Goal: Task Accomplishment & Management: Manage account settings

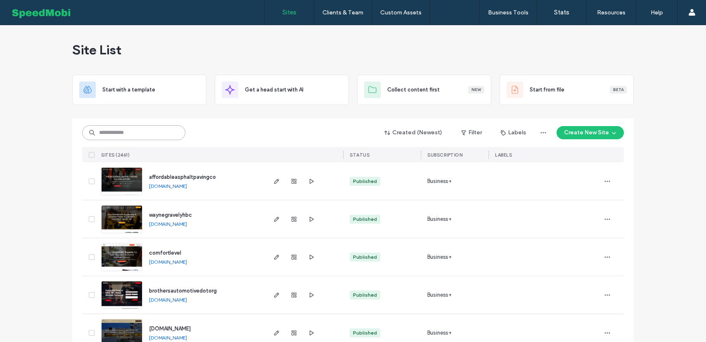
click at [147, 137] on input at bounding box center [133, 132] width 103 height 15
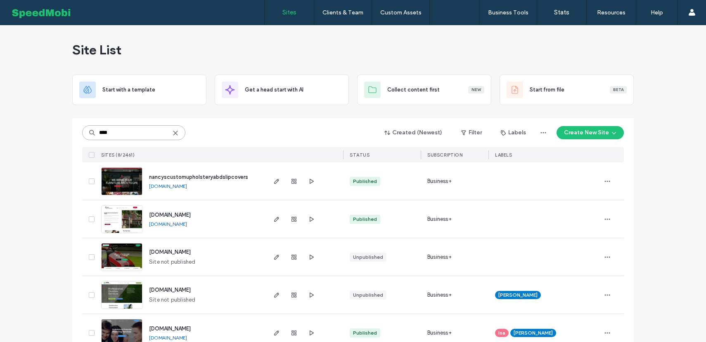
type input "****"
click at [213, 177] on span "nancyscustomupholsteryabdslipcovers" at bounding box center [198, 177] width 99 height 6
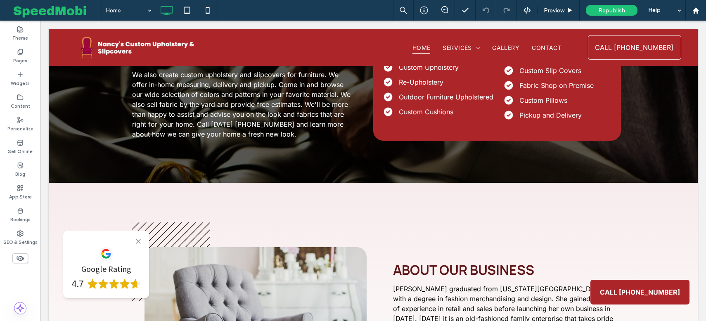
scroll to position [1062, 0]
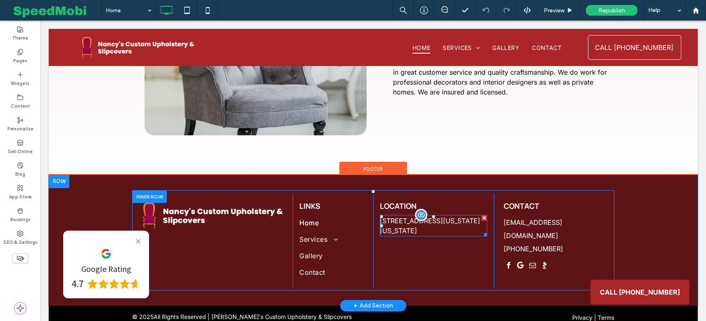
click at [420, 217] on div "[STREET_ADDRESS][US_STATE][US_STATE]" at bounding box center [433, 225] width 107 height 21
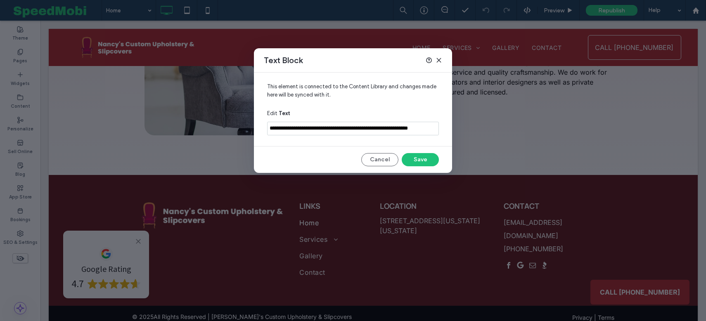
click at [340, 129] on input "**********" at bounding box center [353, 129] width 172 height 14
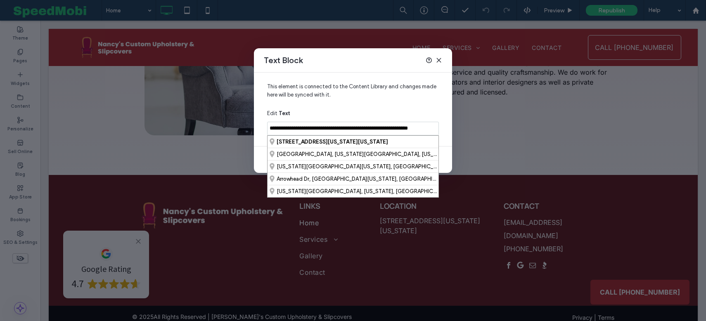
drag, startPoint x: 322, startPoint y: 129, endPoint x: 253, endPoint y: 125, distance: 69.9
click at [252, 125] on div "**********" at bounding box center [353, 160] width 706 height 321
click at [332, 143] on strong "[STREET_ADDRESS][US_STATE][US_STATE]" at bounding box center [331, 142] width 111 height 6
type input "**********"
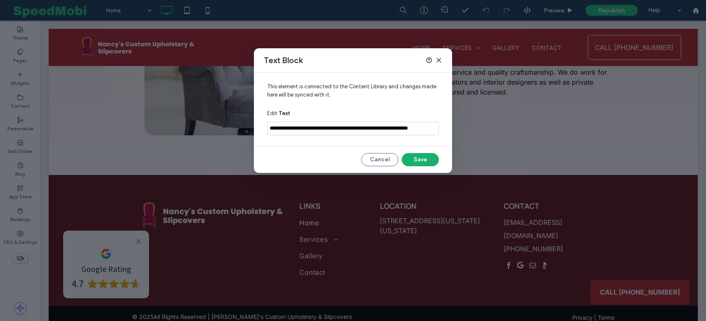
click at [415, 159] on button "Save" at bounding box center [419, 159] width 37 height 13
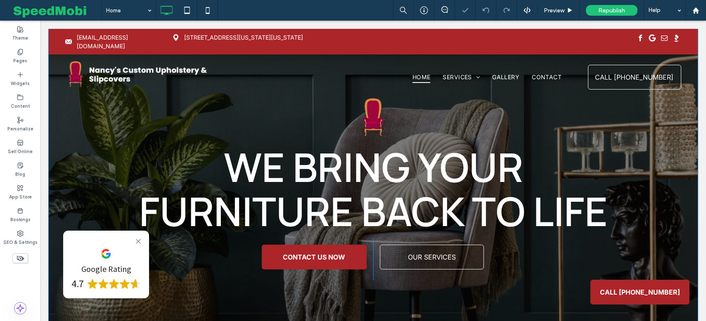
scroll to position [0, 0]
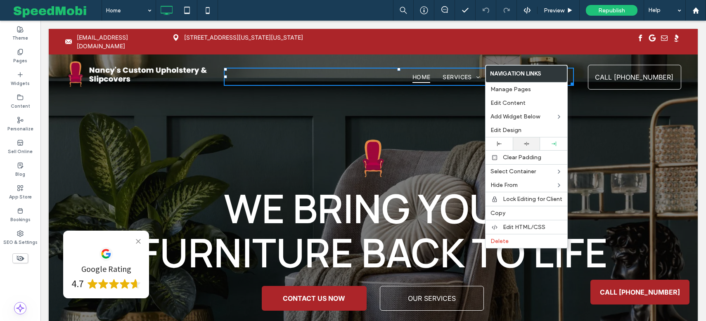
click at [525, 142] on icon at bounding box center [526, 143] width 5 height 5
click at [341, 102] on div "WE BRING YOUR FURNITURE BACK TO LIFE CONTACT US NOW Click To Paste OUR SERVICES…" at bounding box center [373, 230] width 649 height 402
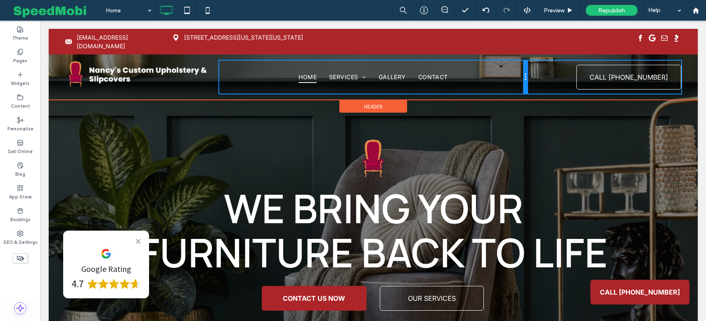
drag, startPoint x: 578, startPoint y: 65, endPoint x: 546, endPoint y: 65, distance: 32.2
click at [546, 65] on div "Click To Paste Home Services Upholstery Slipcovers Custom Cushions Pillows Gall…" at bounding box center [373, 77] width 616 height 33
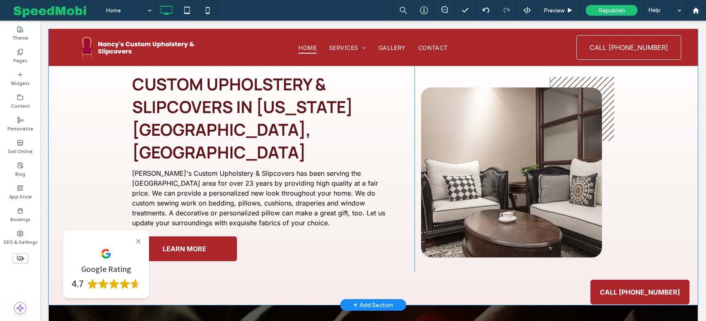
scroll to position [506, 0]
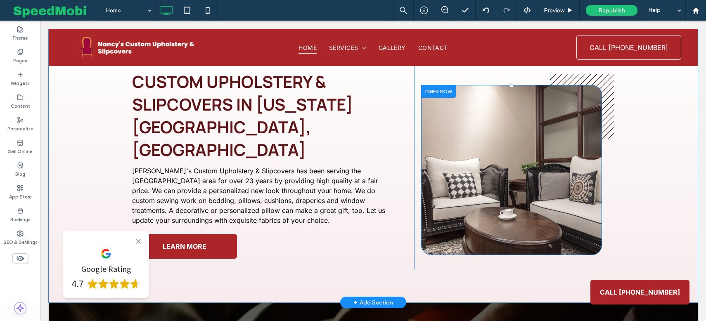
click at [441, 180] on div "Click To Paste" at bounding box center [511, 170] width 181 height 170
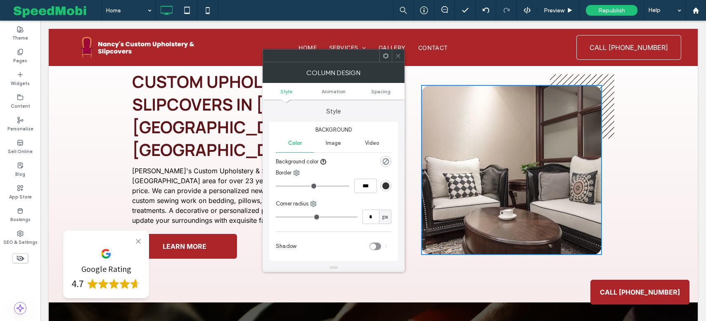
click at [399, 58] on icon at bounding box center [398, 56] width 6 height 6
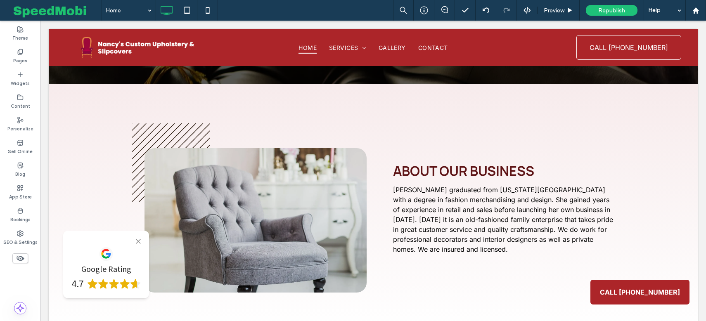
scroll to position [890, 0]
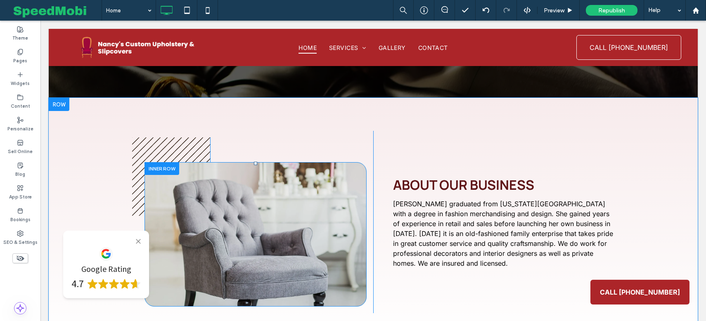
click at [352, 190] on div "Click To Paste" at bounding box center [255, 234] width 222 height 144
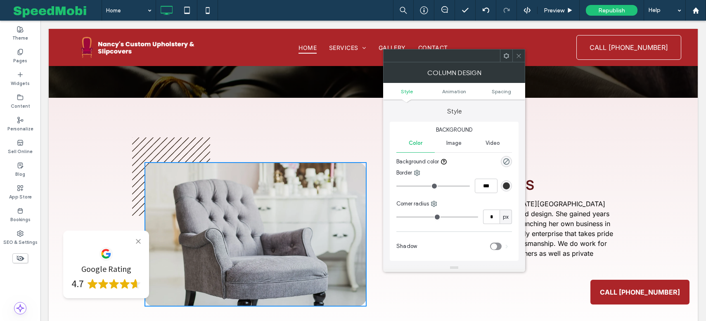
scroll to position [21, 0]
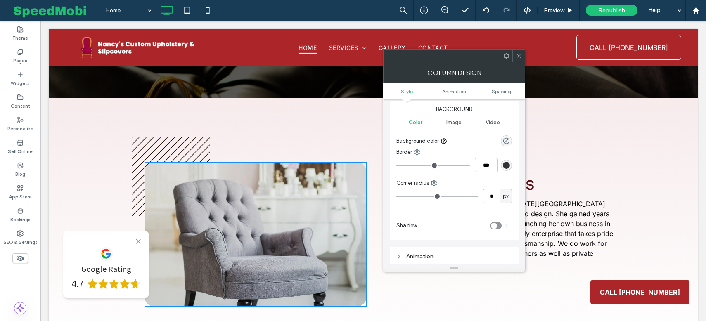
click at [460, 125] on span "Image" at bounding box center [453, 122] width 15 height 7
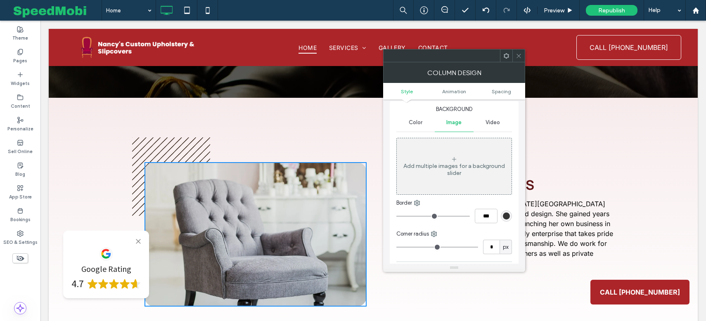
click at [518, 56] on icon at bounding box center [518, 56] width 6 height 6
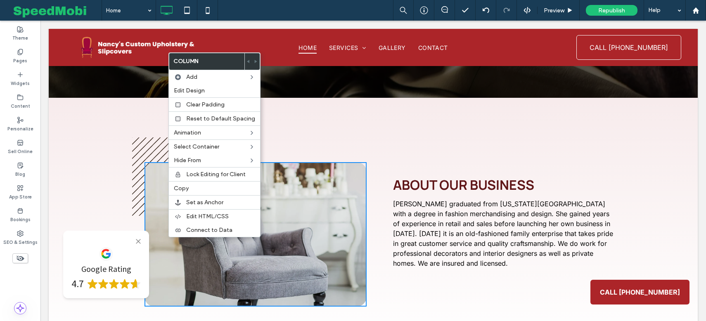
click at [152, 162] on div "Click To Paste" at bounding box center [255, 234] width 222 height 144
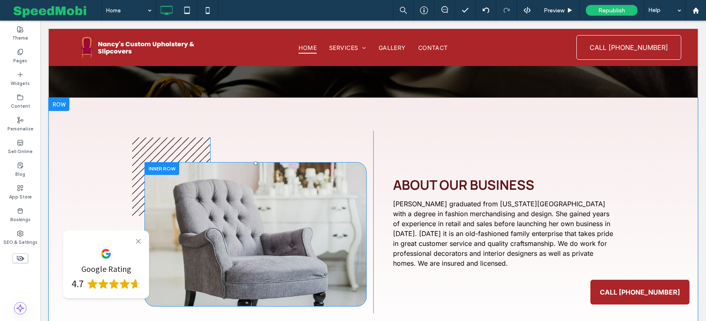
click at [153, 162] on div at bounding box center [161, 168] width 35 height 13
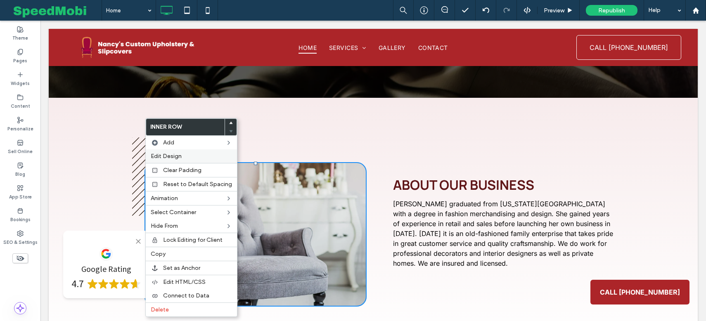
drag, startPoint x: 169, startPoint y: 158, endPoint x: 205, endPoint y: 151, distance: 37.5
click at [169, 158] on span "Edit Design" at bounding box center [166, 156] width 31 height 7
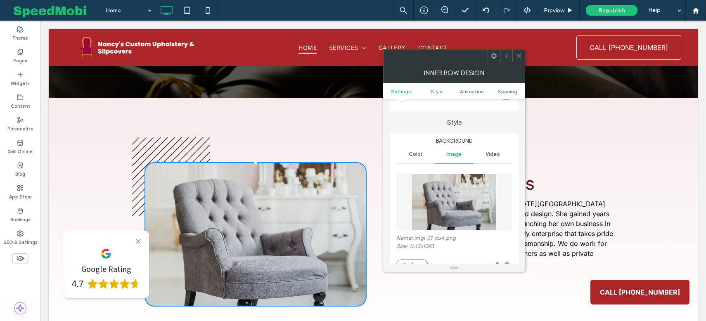
scroll to position [66, 0]
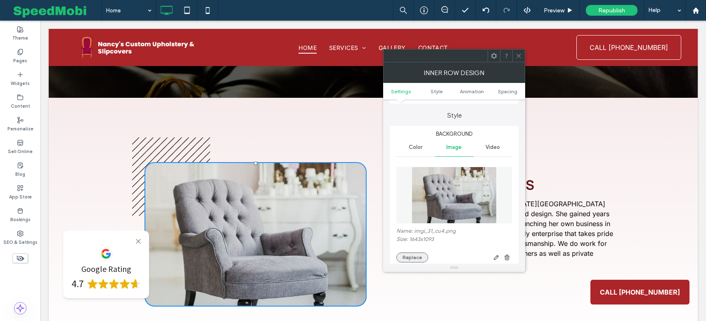
click at [418, 256] on button "Replace" at bounding box center [412, 258] width 32 height 10
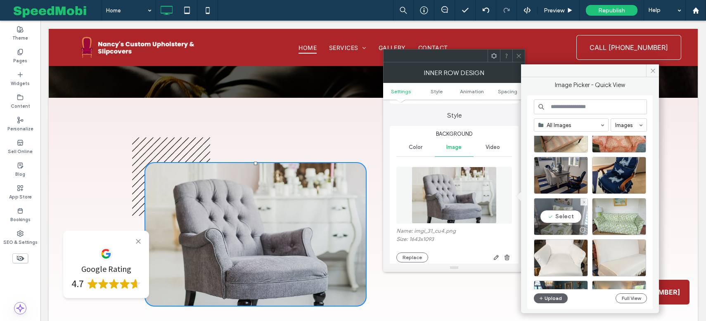
scroll to position [121, 0]
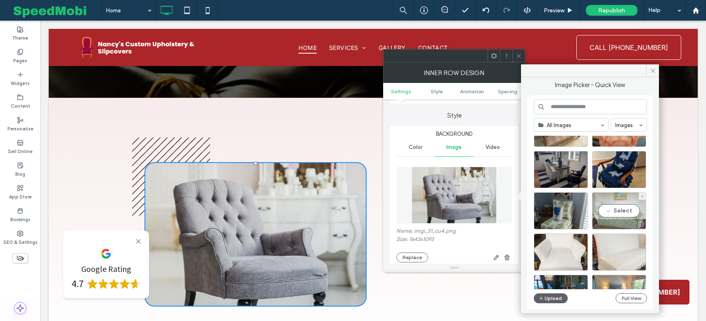
click at [613, 212] on div "Select" at bounding box center [619, 210] width 54 height 37
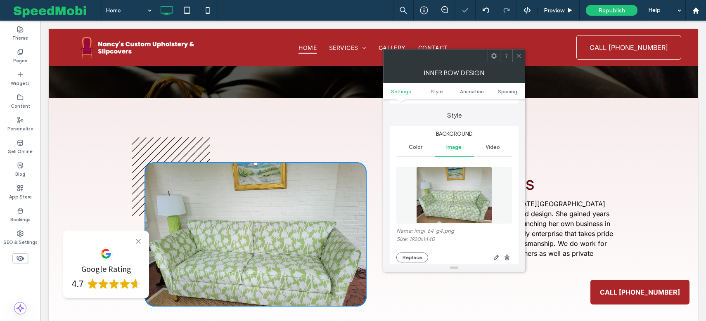
click at [517, 54] on icon at bounding box center [518, 56] width 6 height 6
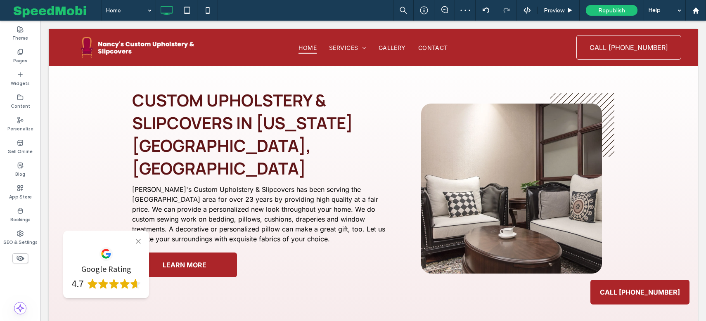
scroll to position [493, 0]
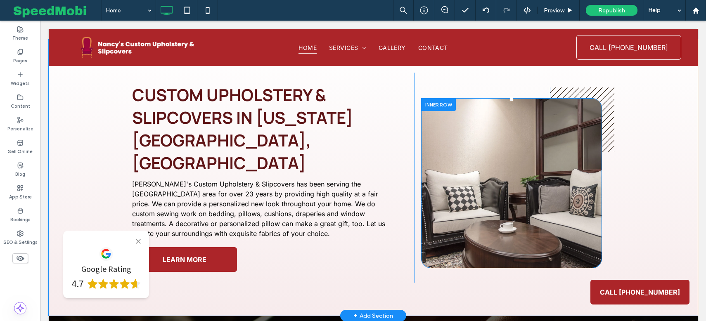
click at [433, 98] on div at bounding box center [438, 104] width 35 height 13
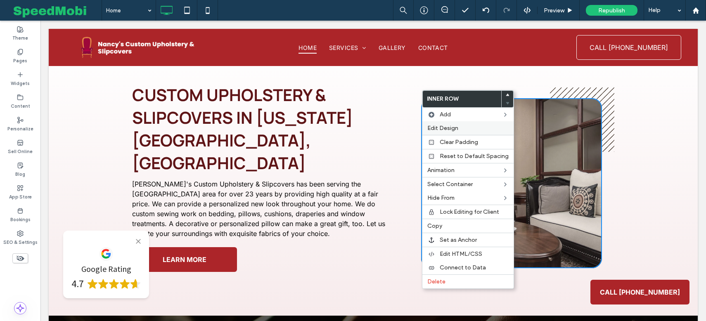
click at [437, 126] on span "Edit Design" at bounding box center [442, 128] width 31 height 7
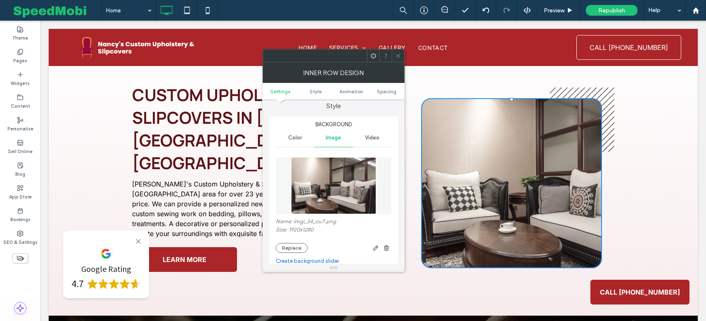
scroll to position [80, 0]
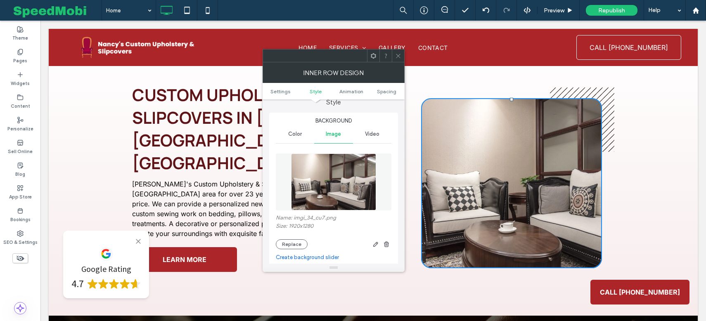
click at [396, 56] on icon at bounding box center [398, 56] width 6 height 6
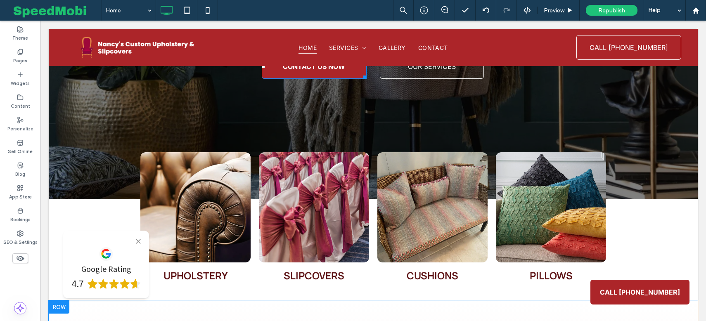
scroll to position [245, 0]
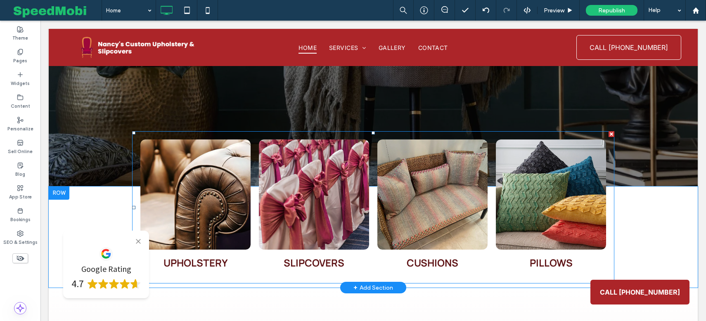
click at [208, 223] on link at bounding box center [195, 194] width 117 height 117
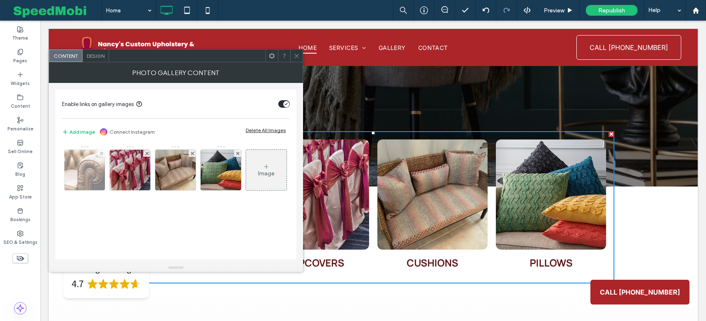
click at [85, 184] on img at bounding box center [84, 170] width 61 height 40
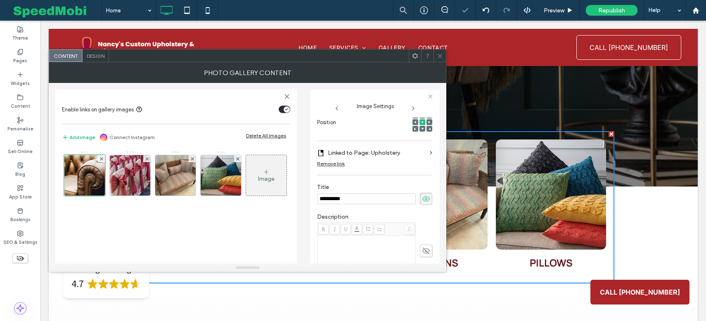
scroll to position [0, 0]
click at [440, 54] on icon at bounding box center [440, 56] width 6 height 6
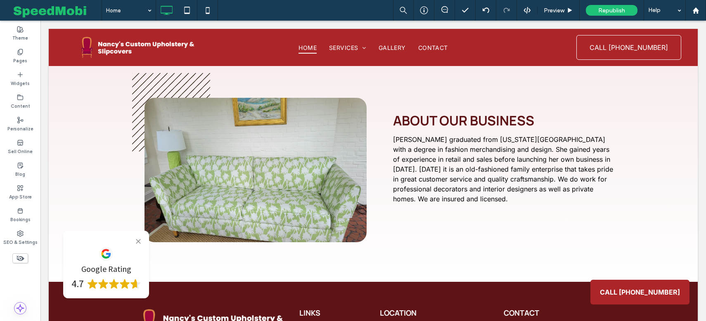
scroll to position [1062, 0]
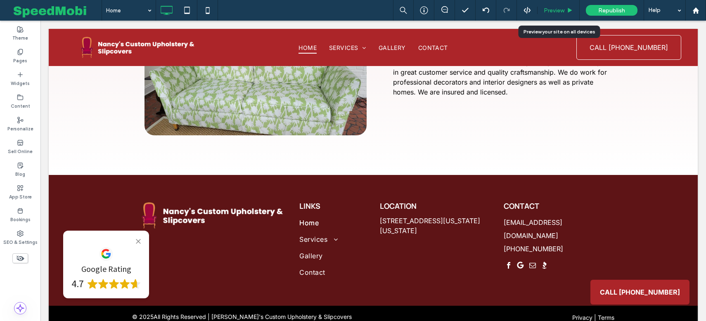
click at [563, 7] on span "Preview" at bounding box center [553, 10] width 21 height 7
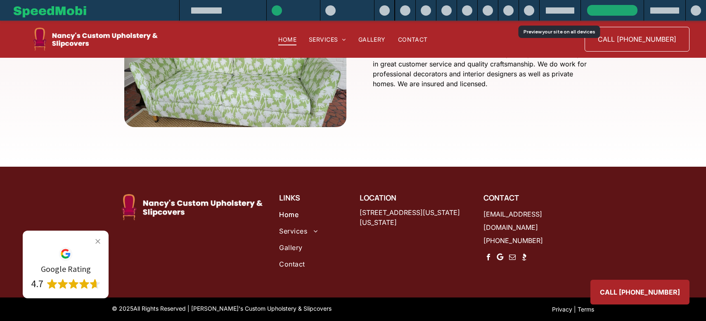
scroll to position [1045, 0]
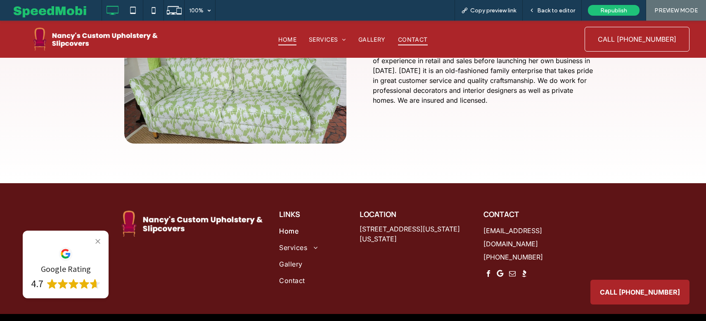
click at [416, 39] on span "Contact" at bounding box center [413, 39] width 30 height 13
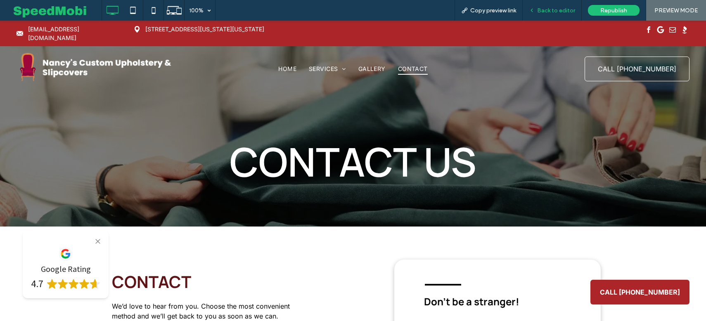
click at [550, 12] on span "Back to editor" at bounding box center [556, 10] width 38 height 7
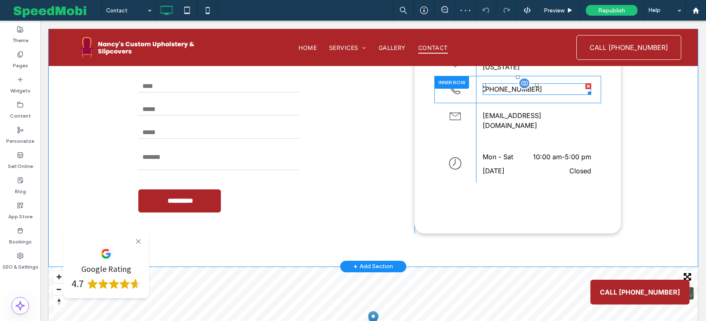
scroll to position [290, 0]
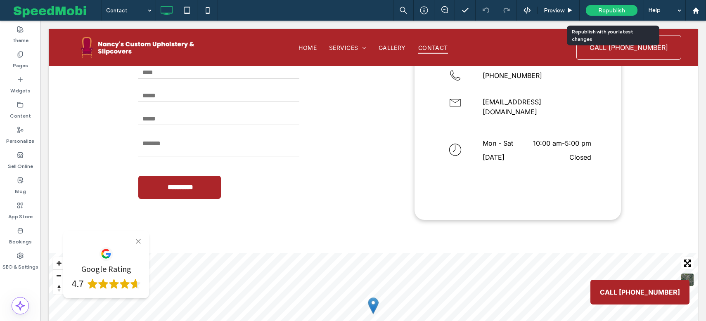
click at [606, 10] on span "Republish" at bounding box center [611, 10] width 27 height 7
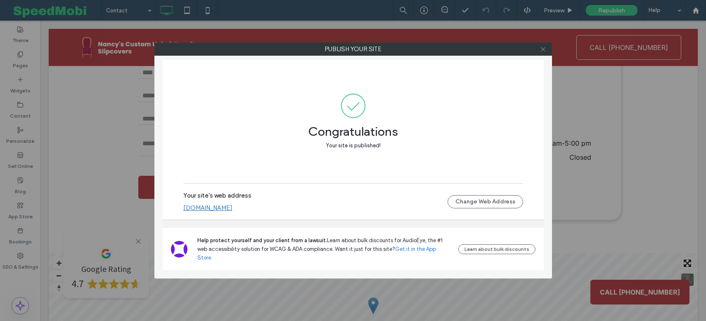
click at [543, 52] on icon at bounding box center [543, 49] width 6 height 6
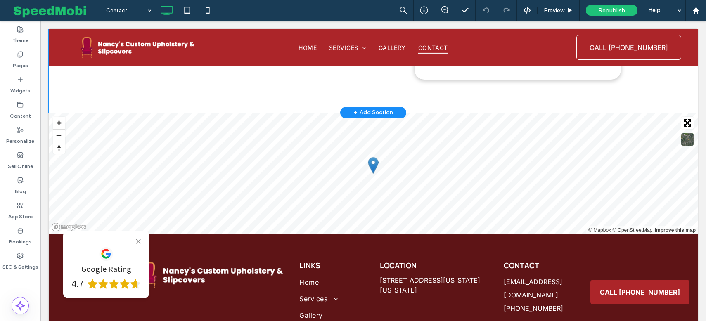
scroll to position [431, 0]
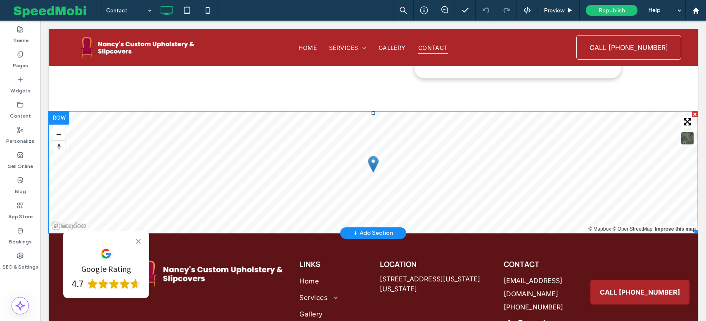
click at [316, 170] on span at bounding box center [373, 172] width 649 height 122
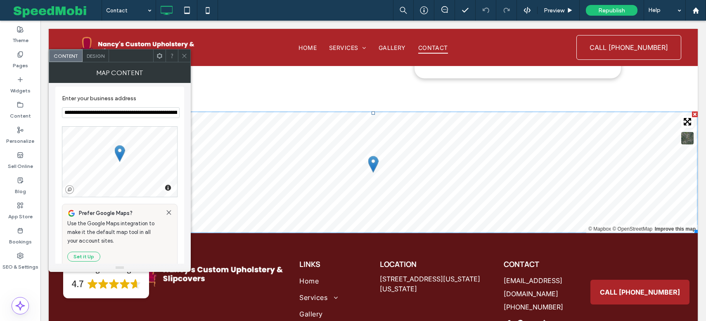
scroll to position [2, 0]
click at [184, 54] on icon at bounding box center [184, 56] width 6 height 6
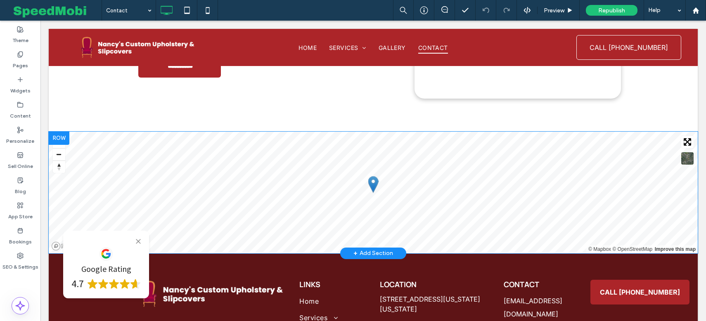
scroll to position [390, 0]
